Goal: Task Accomplishment & Management: Use online tool/utility

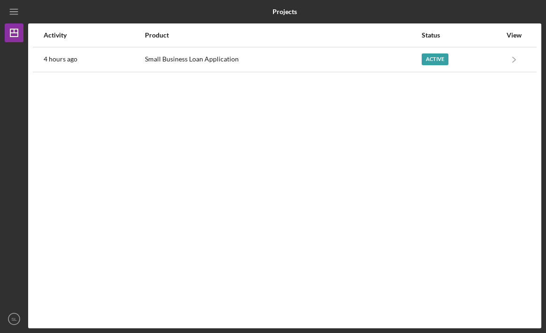
click at [339, 120] on div "Activity Product Status View 4 hours ago Small Business Loan Application Active…" at bounding box center [284, 175] width 513 height 305
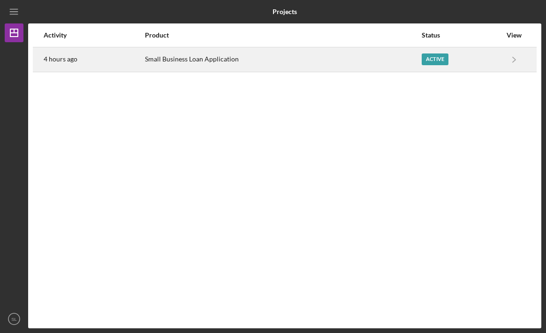
click at [438, 61] on div "Active" at bounding box center [434, 59] width 27 height 12
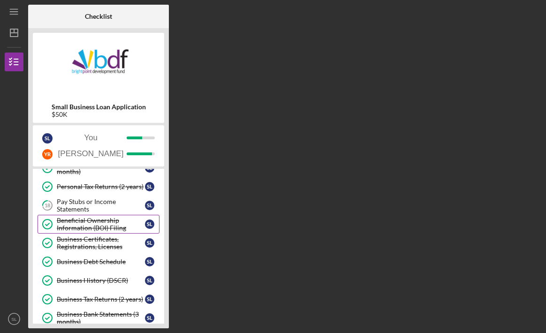
scroll to position [141, 0]
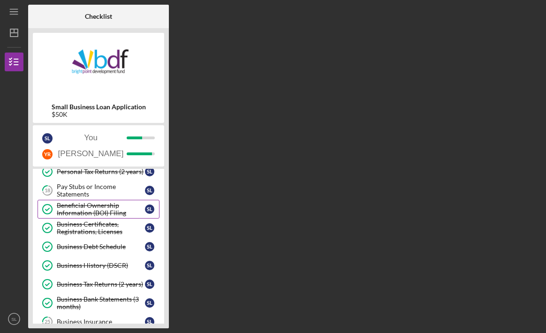
click at [100, 212] on div "Beneficial Ownership Information (BOI) Filing" at bounding box center [101, 209] width 88 height 15
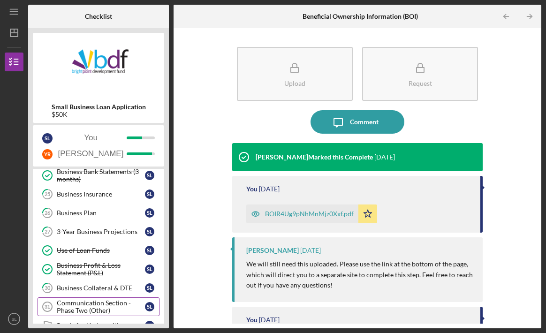
scroll to position [328, 0]
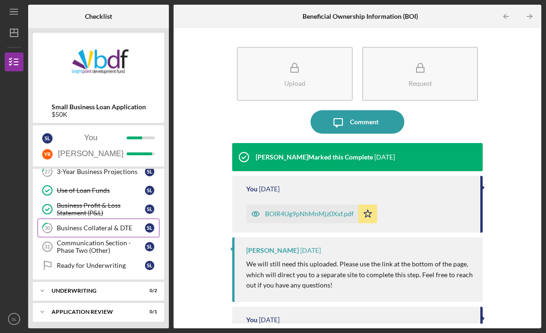
click at [108, 227] on div "Business Collateral & DTE" at bounding box center [101, 227] width 88 height 7
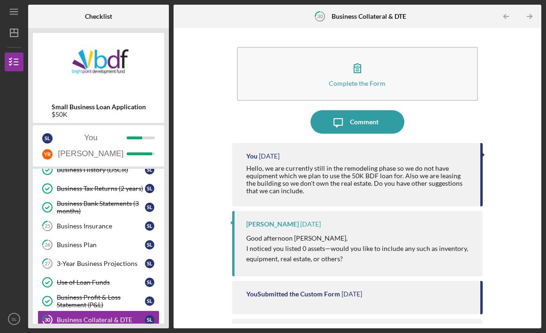
scroll to position [141, 0]
